Goal: Check status: Check status

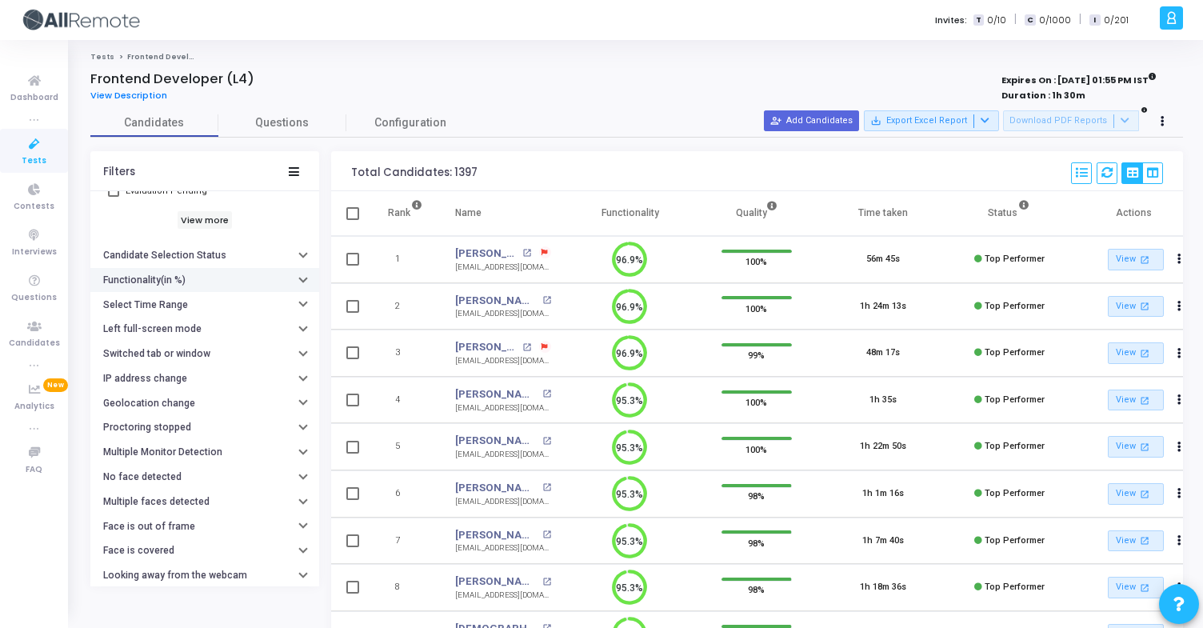
click at [183, 287] on button "Functionality(in %)" at bounding box center [204, 280] width 229 height 25
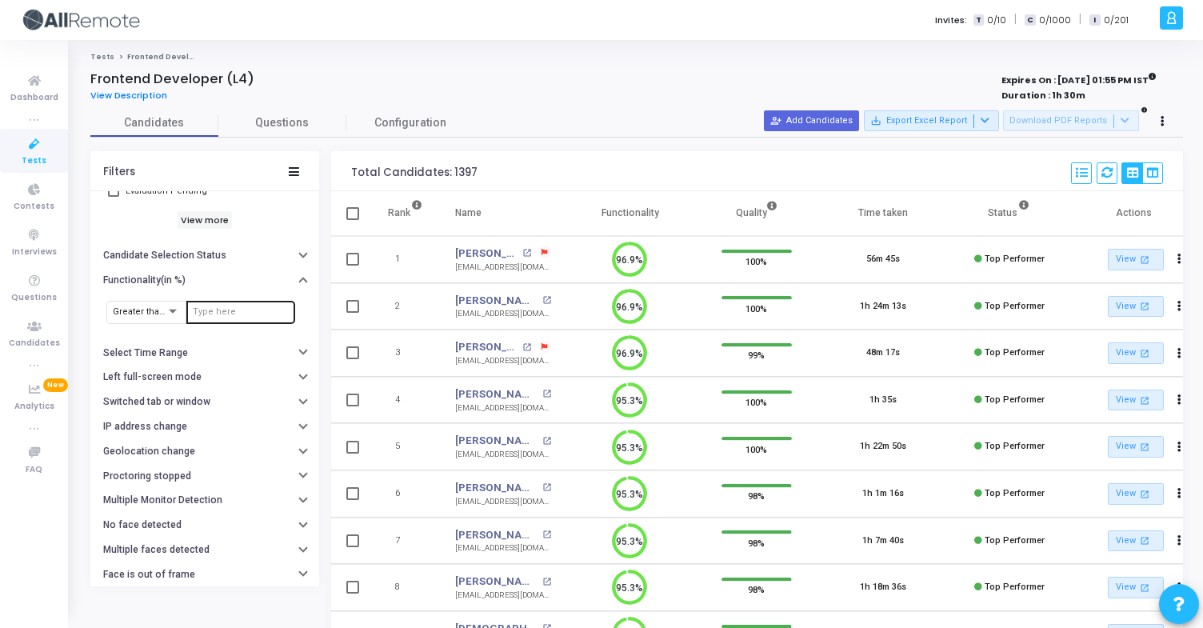
click at [209, 316] on input "number" at bounding box center [241, 312] width 96 height 10
click at [227, 305] on div at bounding box center [241, 311] width 96 height 26
click at [214, 356] on button "Select Time Range" at bounding box center [204, 353] width 229 height 25
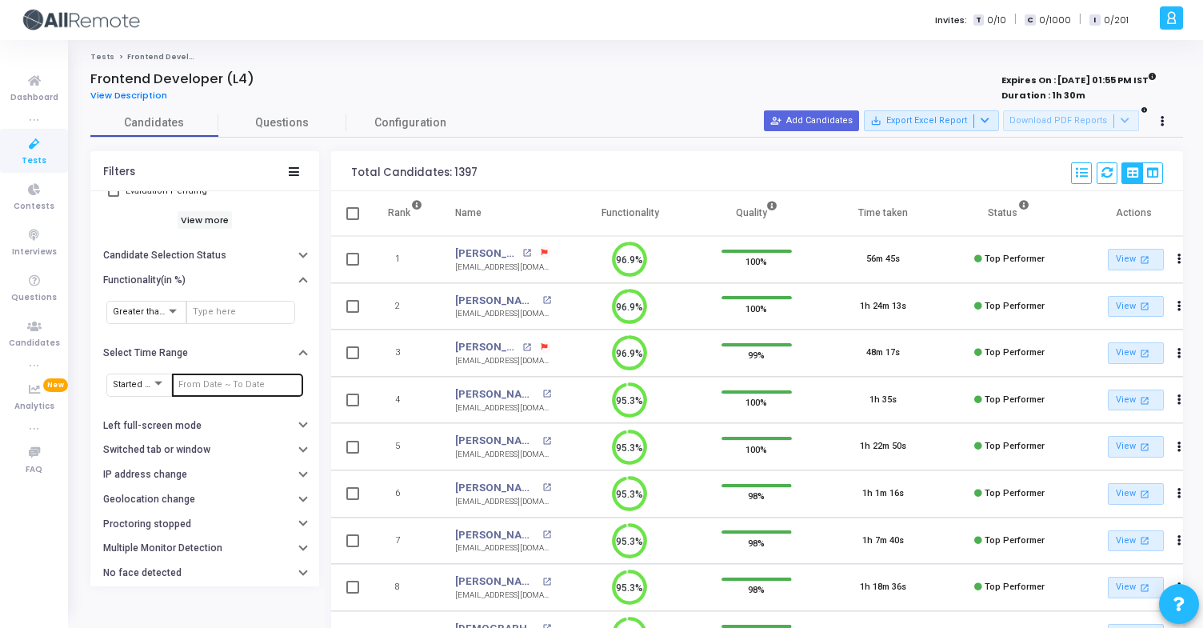
click at [223, 378] on div at bounding box center [237, 384] width 118 height 26
click at [224, 385] on input "text" at bounding box center [237, 385] width 118 height 10
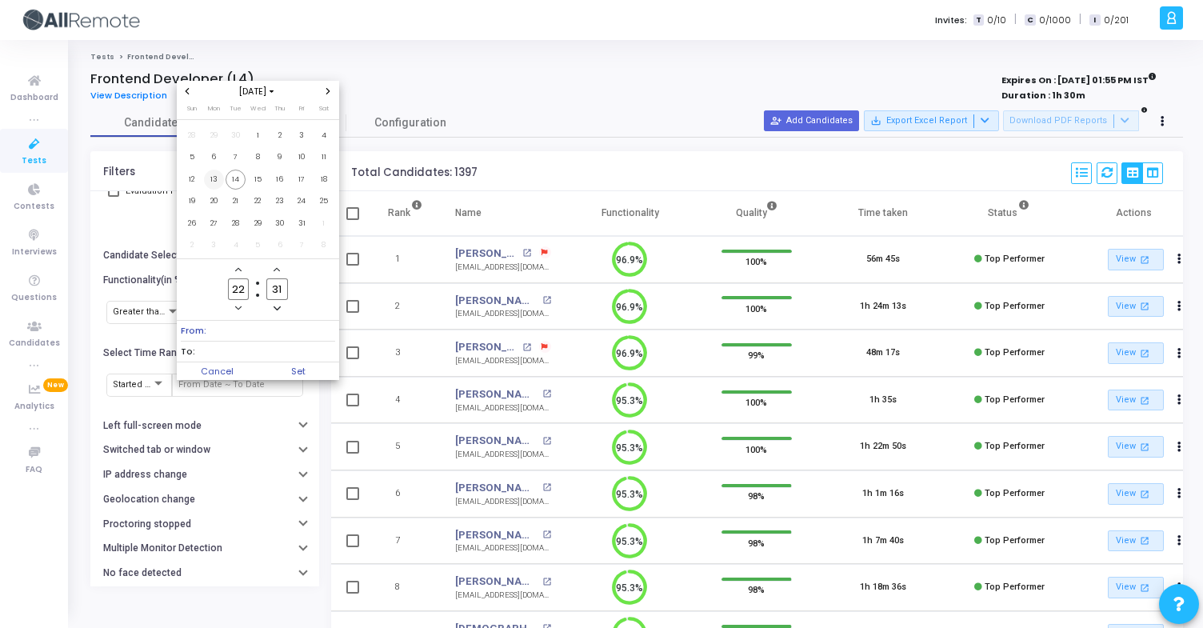
click at [214, 181] on span "13" at bounding box center [214, 180] width 20 height 20
click at [234, 181] on span "14" at bounding box center [236, 180] width 20 height 20
click at [306, 363] on span "Set" at bounding box center [299, 371] width 82 height 18
type input "[DATE] 10:31 PM - [DATE] 10:31 PM"
